Goal: Transaction & Acquisition: Purchase product/service

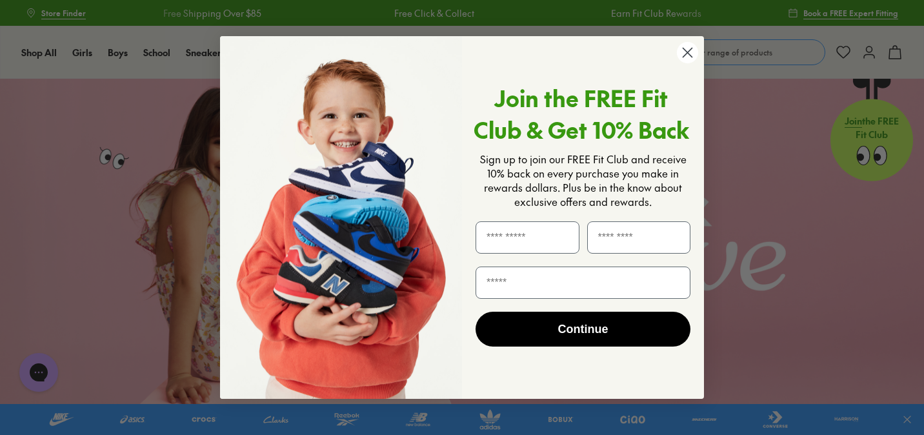
click at [693, 48] on circle "Close dialog" at bounding box center [687, 52] width 21 height 21
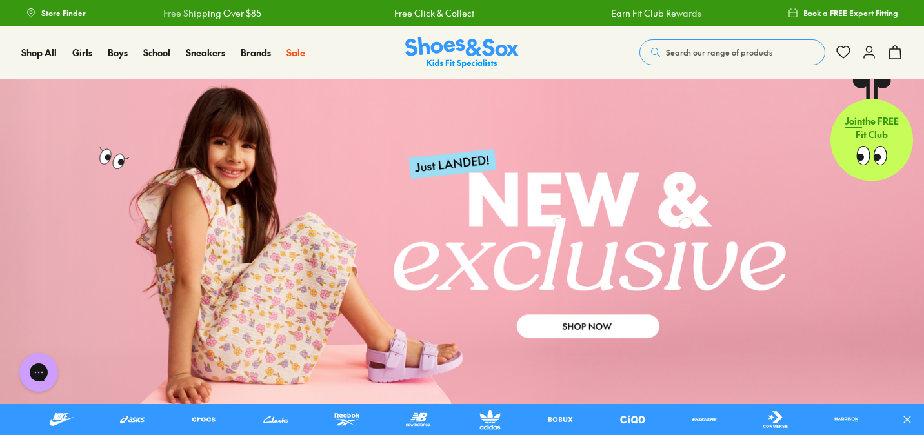
click at [706, 50] on span "Search our range of products" at bounding box center [719, 52] width 106 height 12
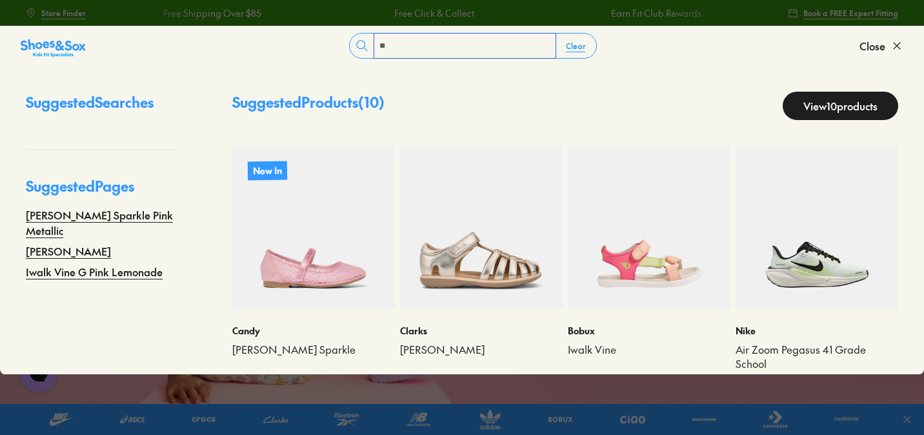
type input "*"
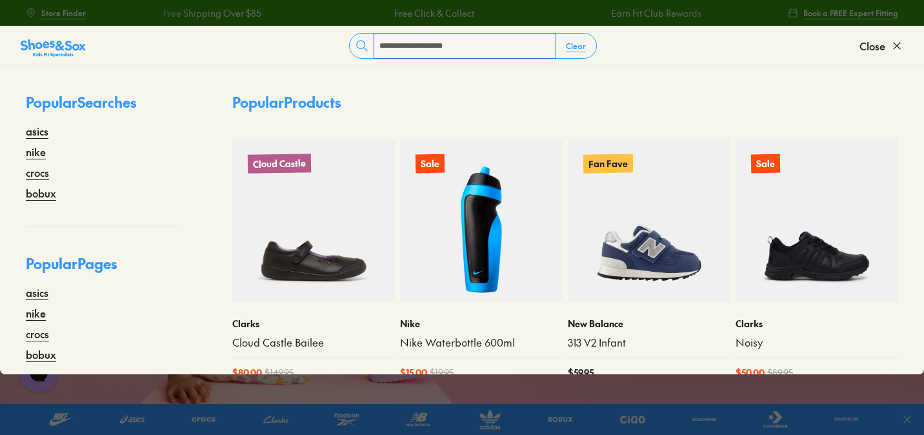
type input "**********"
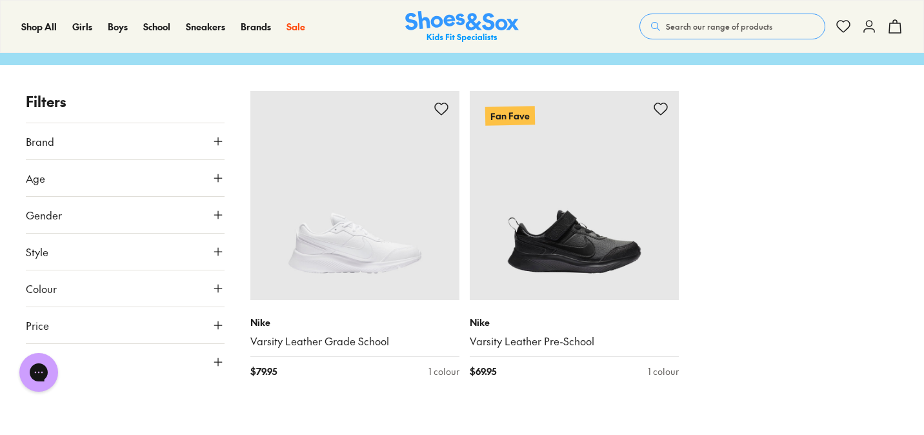
click at [630, 177] on img at bounding box center [574, 195] width 209 height 209
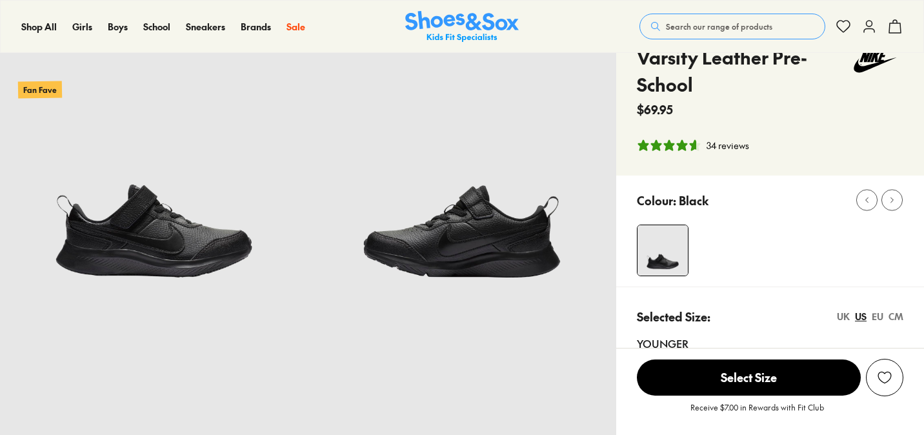
select select "*"
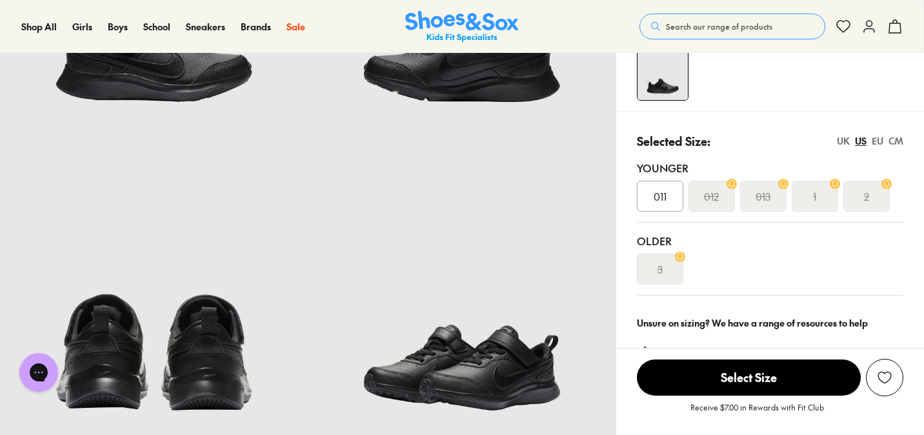
scroll to position [246, 0]
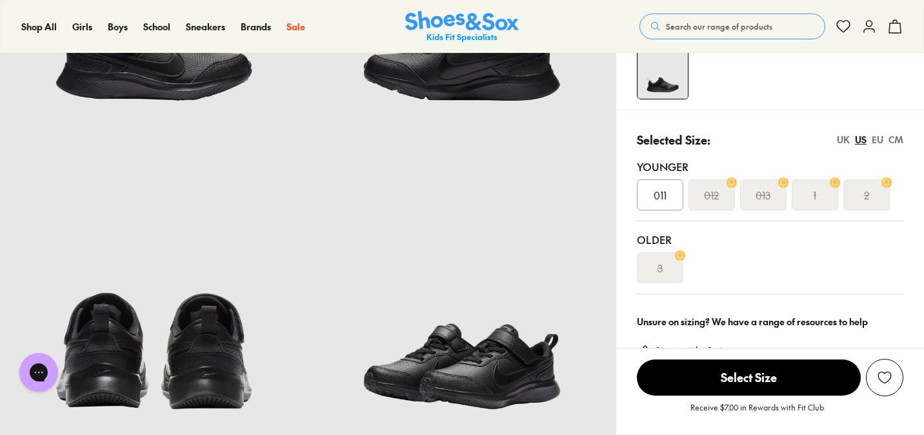
click at [734, 183] on icon at bounding box center [731, 182] width 10 height 10
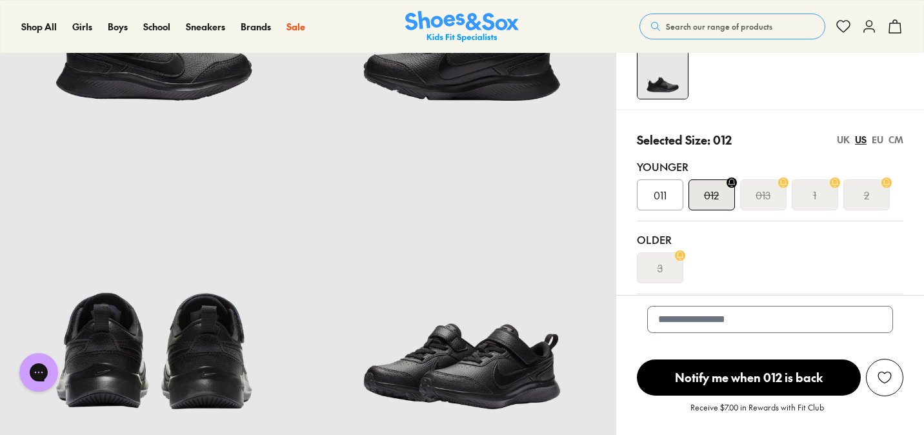
click at [781, 126] on div "Selected Size: 012 UK US EU CM Younger 011 012 013 1 2 Older 3" at bounding box center [770, 207] width 308 height 195
